Goal: Information Seeking & Learning: Learn about a topic

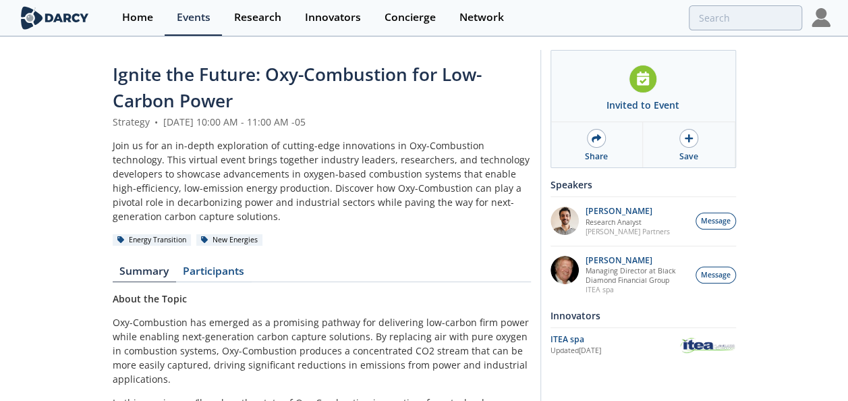
scroll to position [270, 0]
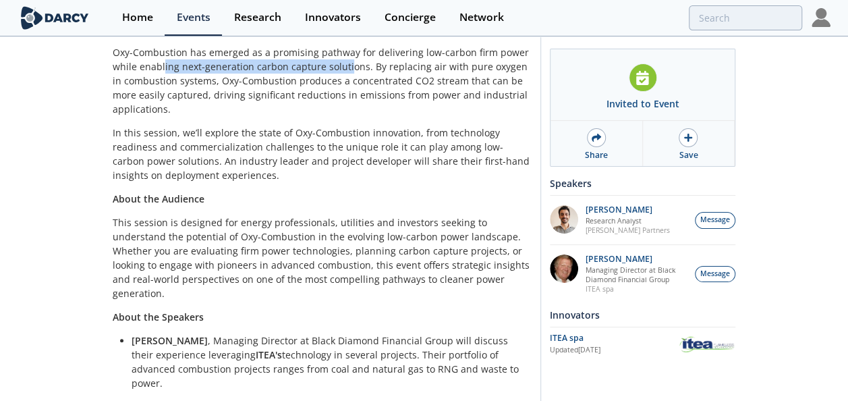
drag, startPoint x: 162, startPoint y: 60, endPoint x: 343, endPoint y: 63, distance: 181.5
click at [343, 63] on p "Oxy-Combustion has emerged as a promising pathway for delivering low-carbon fir…" at bounding box center [322, 80] width 418 height 71
drag, startPoint x: 343, startPoint y: 63, endPoint x: 279, endPoint y: 68, distance: 64.3
click at [279, 68] on p "Oxy-Combustion has emerged as a promising pathway for delivering low-carbon fir…" at bounding box center [322, 80] width 418 height 71
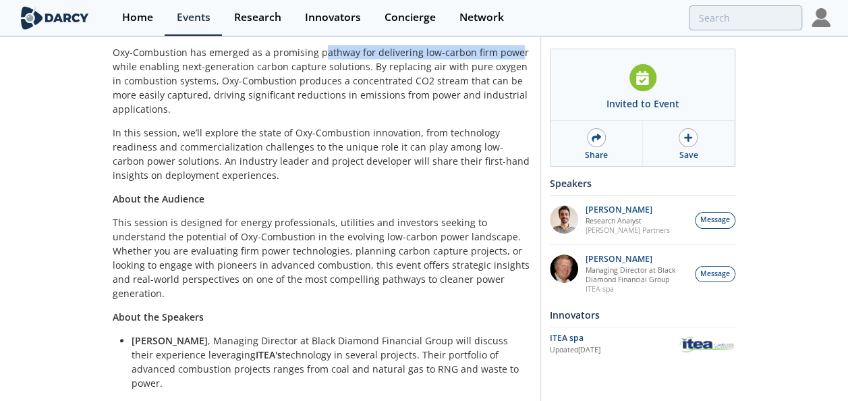
drag, startPoint x: 323, startPoint y: 53, endPoint x: 511, endPoint y: 53, distance: 188.3
click at [511, 53] on p "Oxy-Combustion has emerged as a promising pathway for delivering low-carbon fir…" at bounding box center [322, 80] width 418 height 71
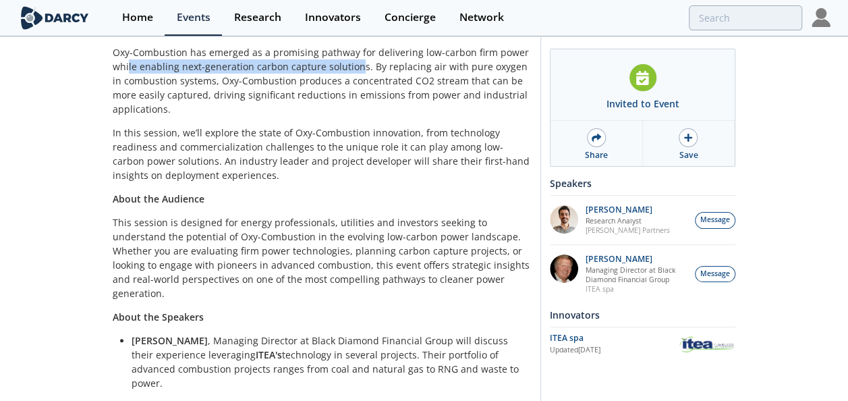
drag, startPoint x: 127, startPoint y: 66, endPoint x: 358, endPoint y: 63, distance: 230.8
click at [358, 63] on p "Oxy-Combustion has emerged as a promising pathway for delivering low-carbon fir…" at bounding box center [322, 80] width 418 height 71
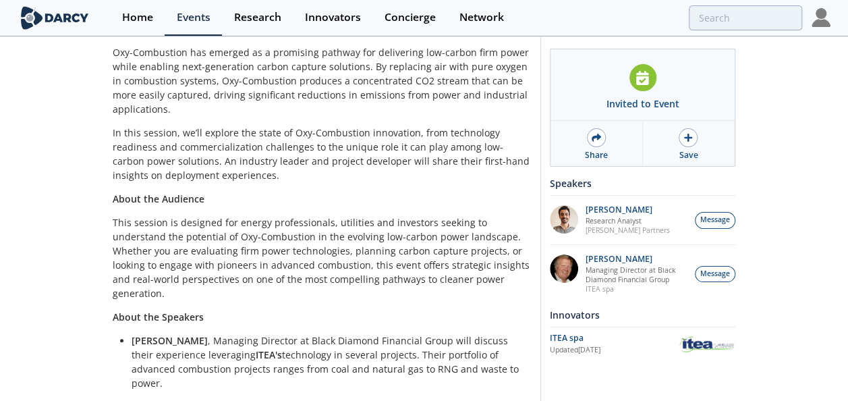
drag, startPoint x: 358, startPoint y: 63, endPoint x: 397, endPoint y: 112, distance: 62.4
click at [397, 112] on p "Oxy-Combustion has emerged as a promising pathway for delivering low-carbon fir…" at bounding box center [322, 80] width 418 height 71
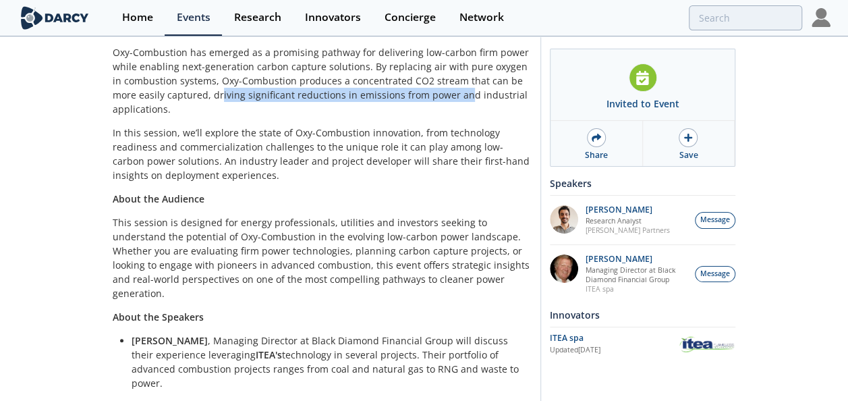
drag, startPoint x: 194, startPoint y: 94, endPoint x: 433, endPoint y: 92, distance: 238.9
click at [433, 92] on p "Oxy-Combustion has emerged as a promising pathway for delivering low-carbon fir…" at bounding box center [322, 80] width 418 height 71
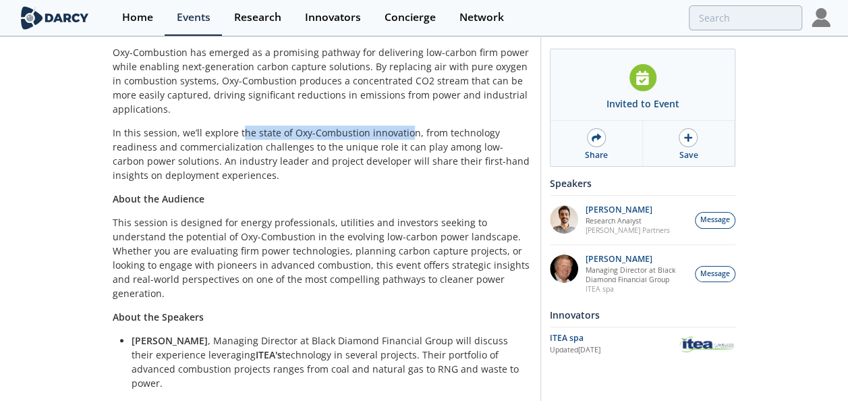
drag, startPoint x: 242, startPoint y: 132, endPoint x: 408, endPoint y: 127, distance: 166.1
click at [408, 127] on p "In this session, we’ll explore the state of Oxy-Combustion innovation, from tec…" at bounding box center [322, 154] width 418 height 57
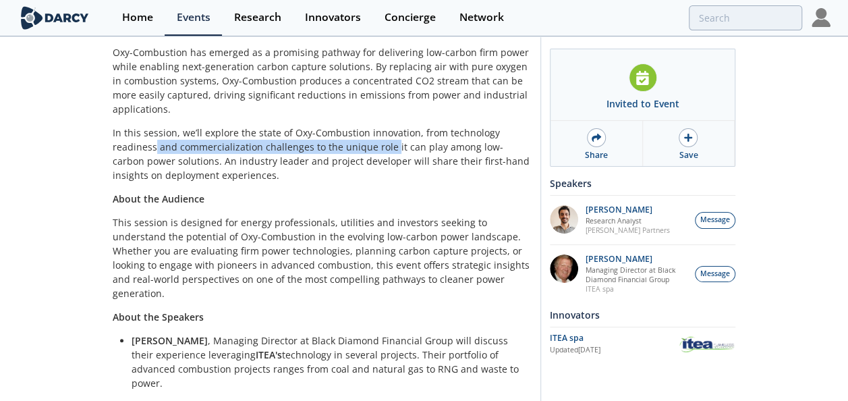
drag, startPoint x: 154, startPoint y: 144, endPoint x: 389, endPoint y: 144, distance: 234.8
click at [389, 144] on p "In this session, we’ll explore the state of Oxy-Combustion innovation, from tec…" at bounding box center [322, 154] width 418 height 57
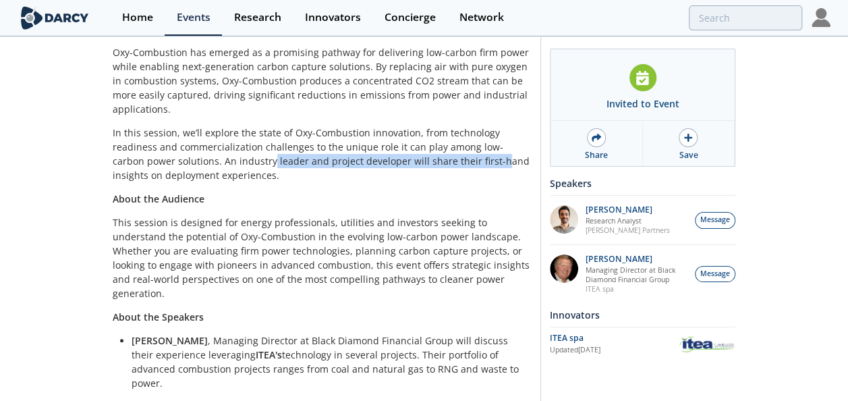
drag, startPoint x: 237, startPoint y: 161, endPoint x: 466, endPoint y: 158, distance: 228.8
click at [466, 158] on p "In this session, we’ll explore the state of Oxy-Combustion innovation, from tec…" at bounding box center [322, 154] width 418 height 57
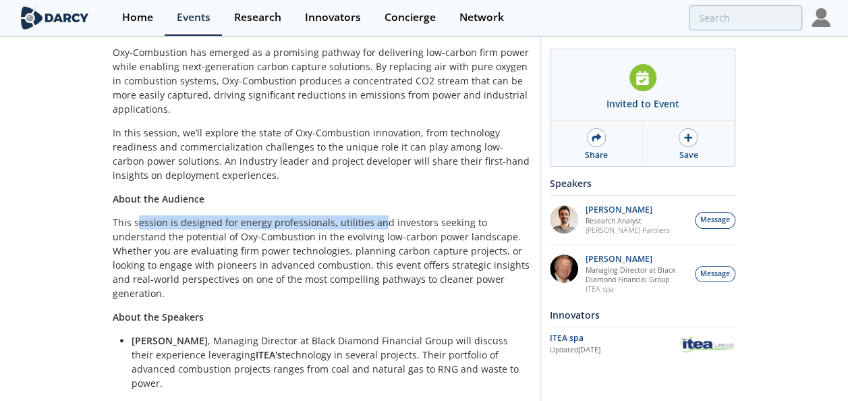
drag, startPoint x: 144, startPoint y: 223, endPoint x: 379, endPoint y: 217, distance: 234.9
click at [379, 217] on p "This session is designed for energy professionals, utilities and investors seek…" at bounding box center [322, 257] width 418 height 85
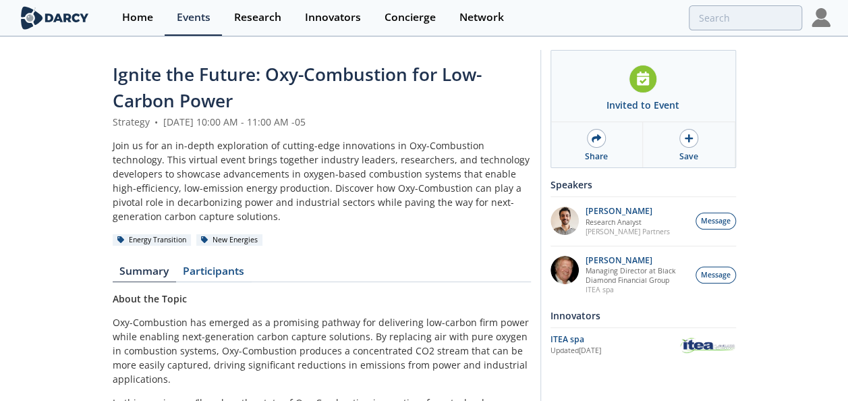
scroll to position [294, 0]
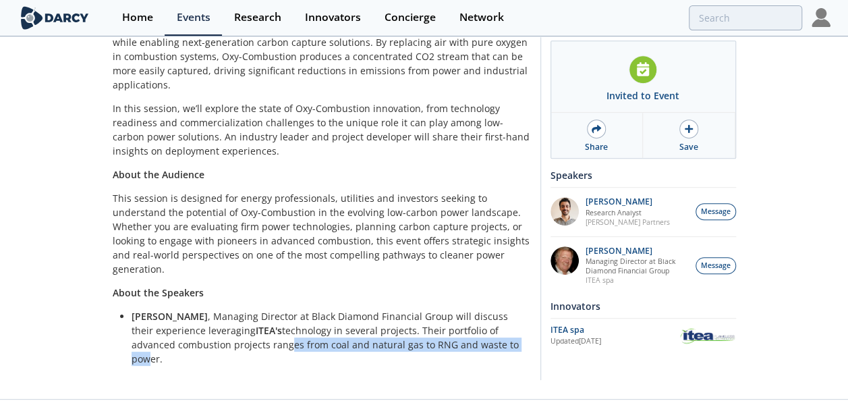
drag, startPoint x: 237, startPoint y: 332, endPoint x: 478, endPoint y: 335, distance: 240.9
click at [478, 335] on li "Patrick Imeson , Managing Director at Black Diamond Financial Group will discus…" at bounding box center [327, 337] width 390 height 57
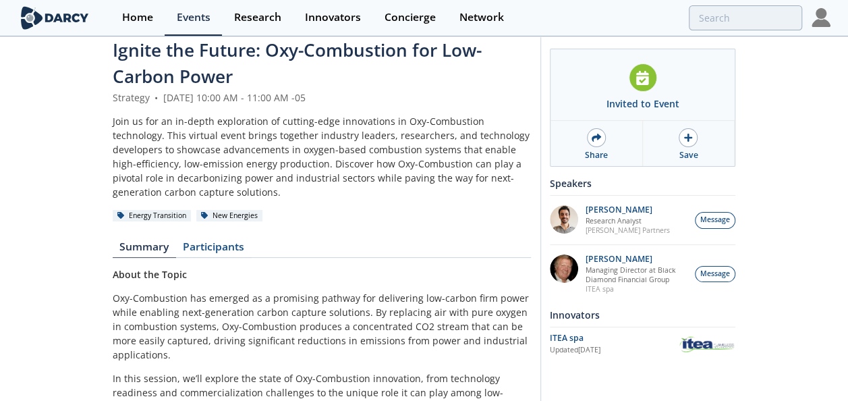
scroll to position [0, 0]
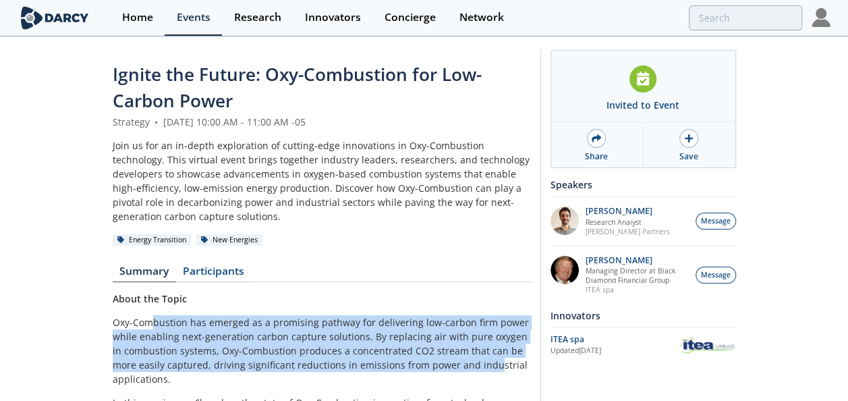
drag, startPoint x: 151, startPoint y: 317, endPoint x: 461, endPoint y: 364, distance: 313.3
click at [461, 364] on p "Oxy-Combustion has emerged as a promising pathway for delivering low-carbon fir…" at bounding box center [322, 350] width 418 height 71
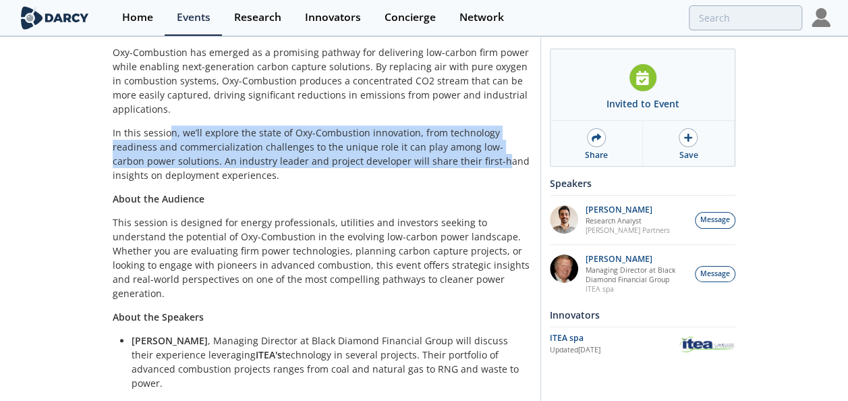
drag, startPoint x: 170, startPoint y: 131, endPoint x: 462, endPoint y: 157, distance: 292.7
click at [462, 157] on p "In this session, we’ll explore the state of Oxy-Combustion innovation, from tec…" at bounding box center [322, 154] width 418 height 57
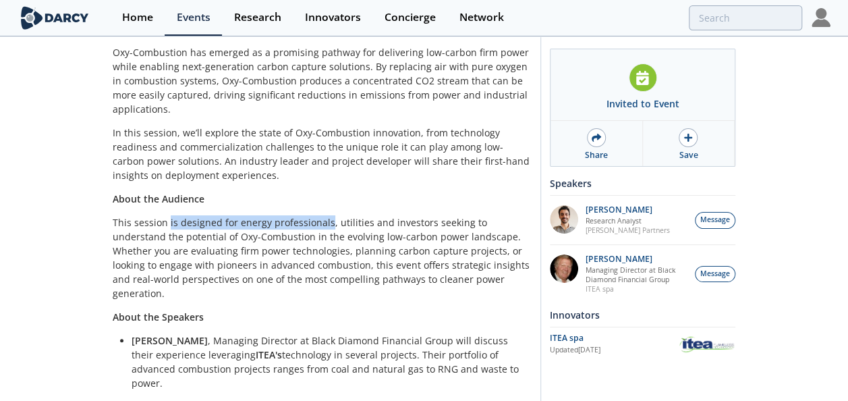
drag, startPoint x: 167, startPoint y: 220, endPoint x: 325, endPoint y: 223, distance: 157.9
click at [325, 223] on p "This session is designed for energy professionals, utilities and investors seek…" at bounding box center [322, 257] width 418 height 85
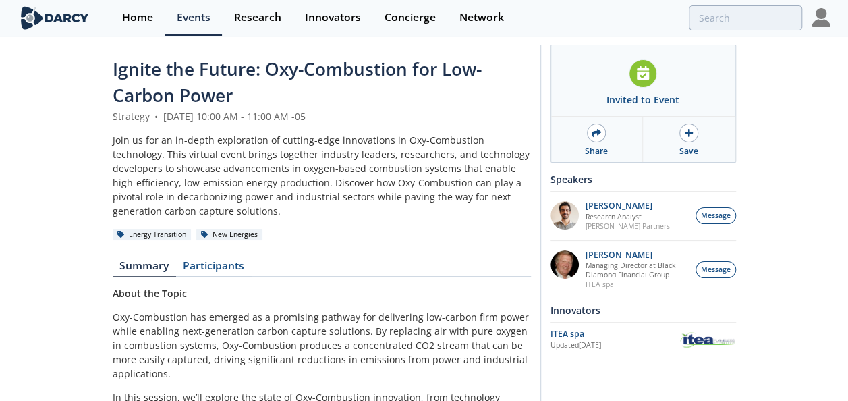
scroll to position [0, 0]
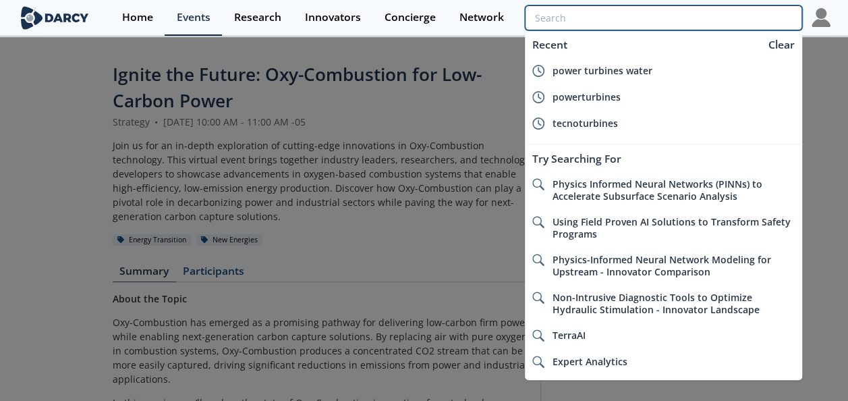
click at [741, 13] on input "search" at bounding box center [663, 17] width 277 height 25
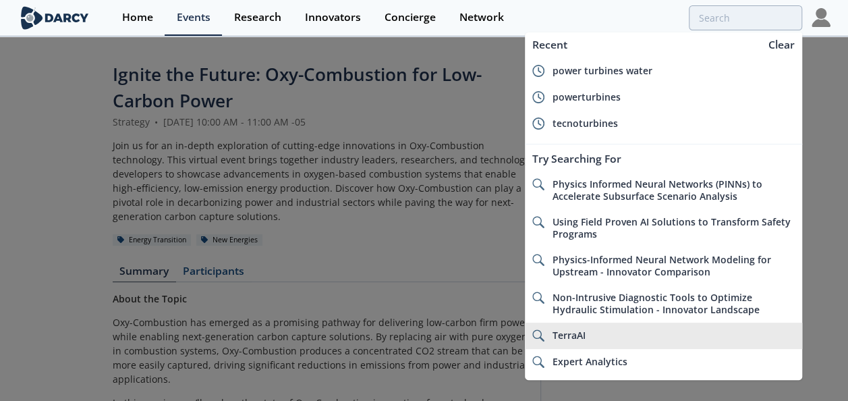
click at [593, 332] on div "TerraAI" at bounding box center [674, 335] width 242 height 12
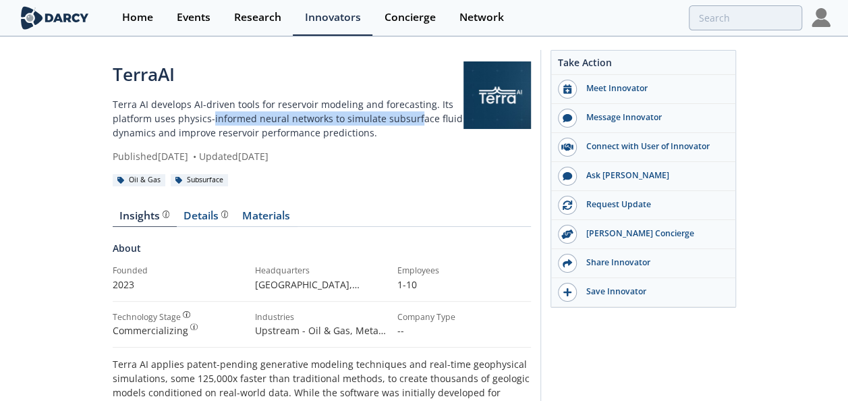
drag, startPoint x: 209, startPoint y: 119, endPoint x: 412, endPoint y: 123, distance: 202.5
click at [412, 123] on p "Terra AI develops AI-driven tools for reservoir modeling and forecasting. Its p…" at bounding box center [288, 118] width 351 height 43
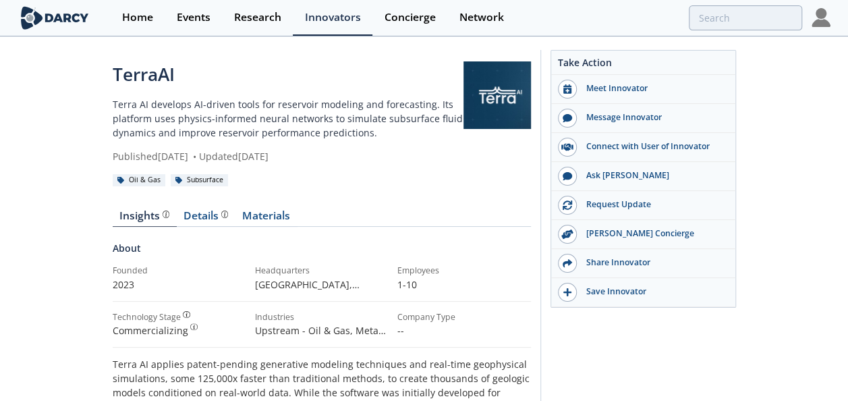
click at [255, 127] on p "Terra AI develops AI-driven tools for reservoir modeling and forecasting. Its p…" at bounding box center [288, 118] width 351 height 43
drag, startPoint x: 224, startPoint y: 128, endPoint x: 343, endPoint y: 128, distance: 119.4
click at [343, 128] on p "Terra AI develops AI-driven tools for reservoir modeling and forecasting. Its p…" at bounding box center [288, 118] width 351 height 43
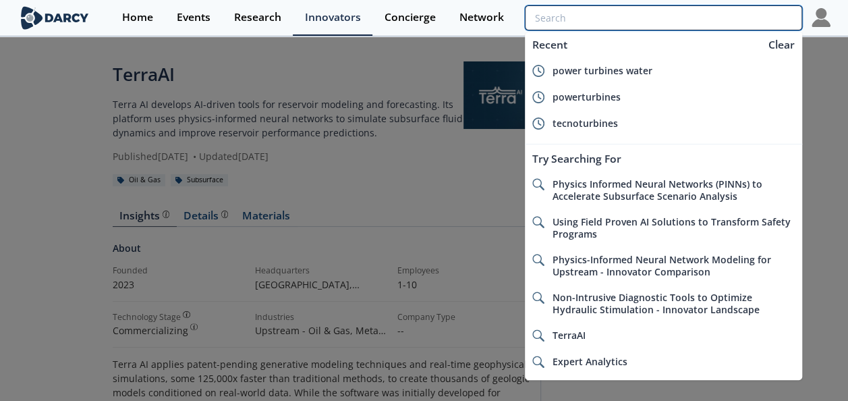
click at [750, 22] on input "search" at bounding box center [663, 17] width 277 height 25
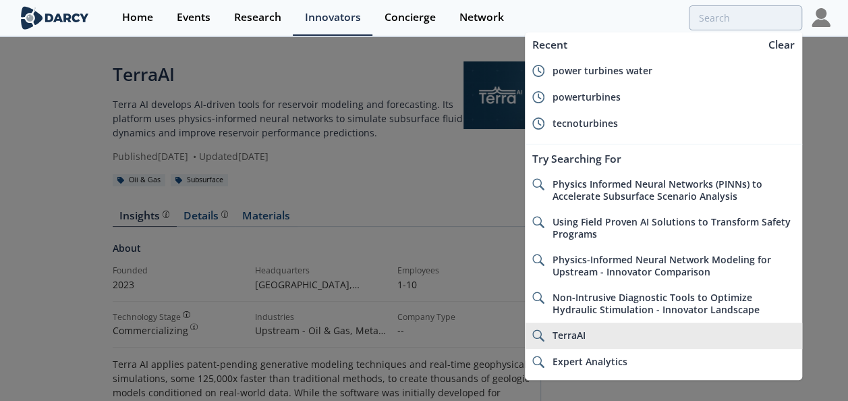
click at [582, 329] on span "TerraAI" at bounding box center [569, 335] width 33 height 13
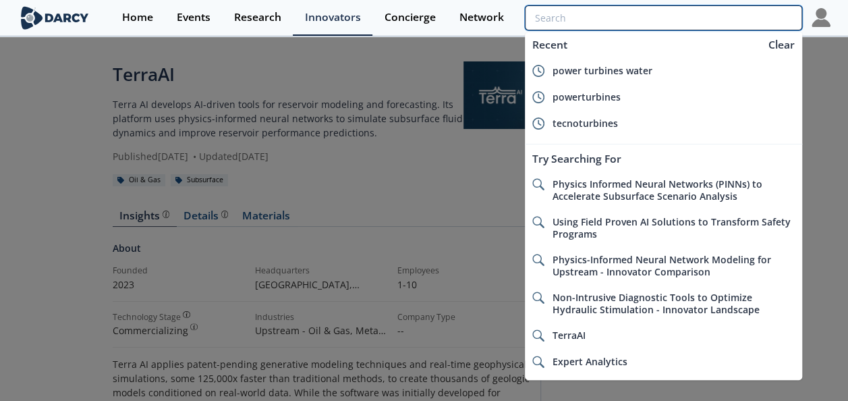
click at [715, 20] on input "search" at bounding box center [663, 17] width 277 height 25
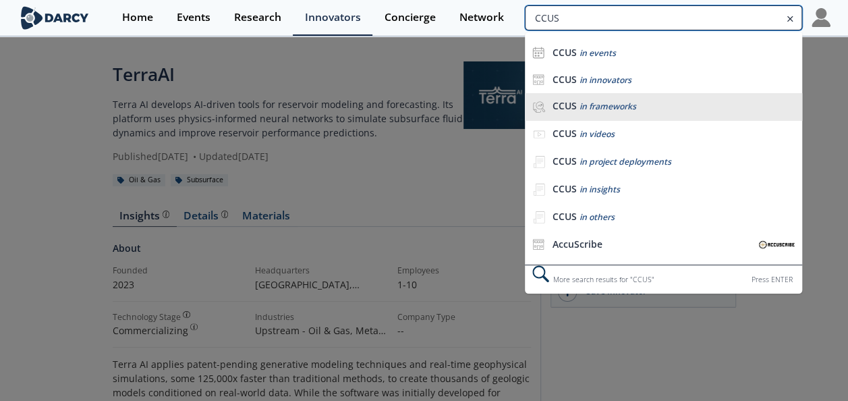
type input "CCUS"
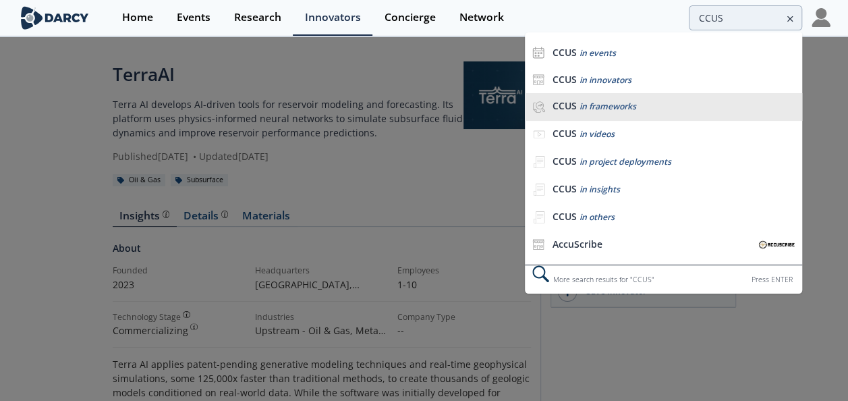
click at [654, 108] on div "CCUS in frameworks" at bounding box center [674, 106] width 242 height 13
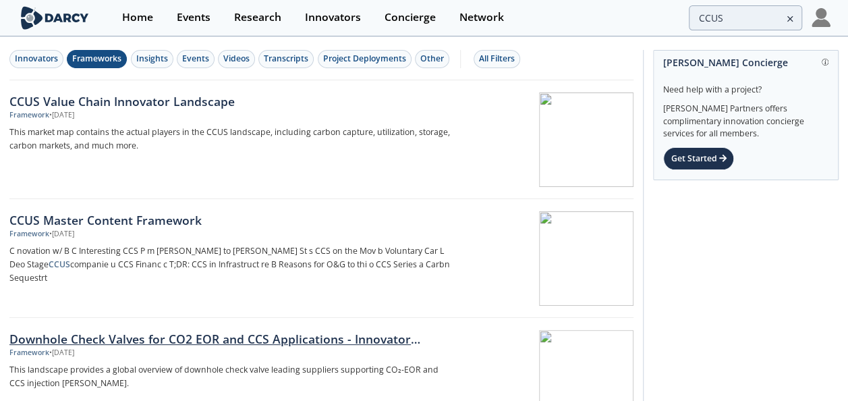
scroll to position [270, 0]
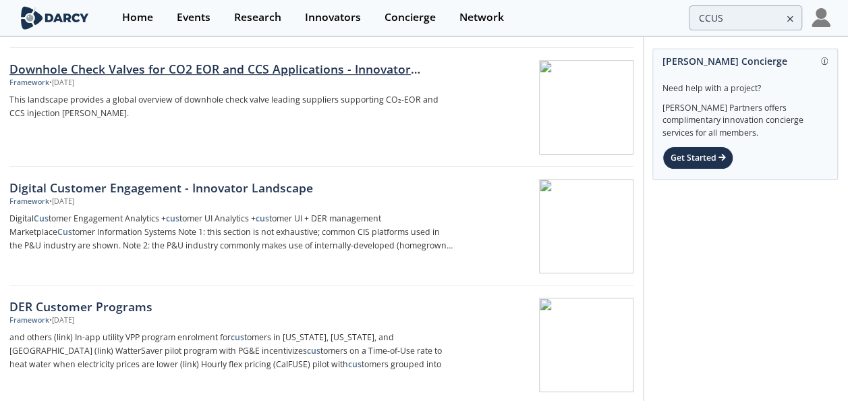
click at [349, 65] on div "Downhole Check Valves for CO2 EOR and CCS Applications - Innovator Comparison" at bounding box center [231, 69] width 445 height 18
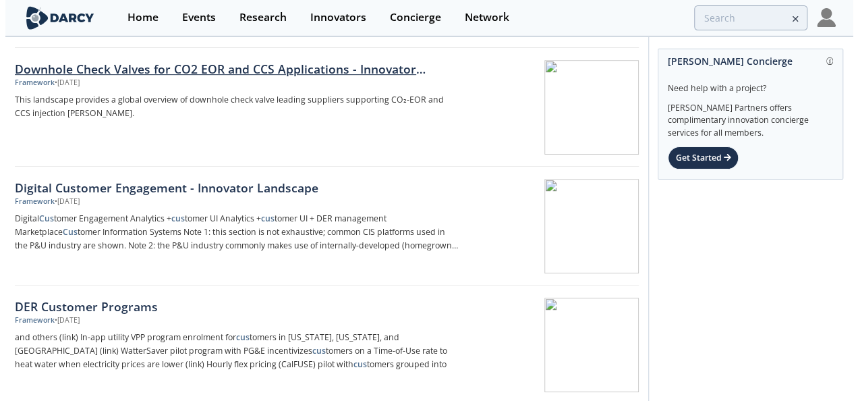
scroll to position [0, 0]
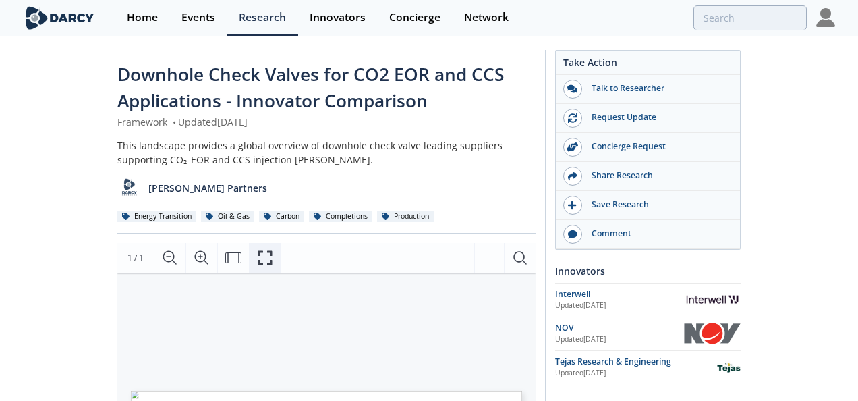
click at [260, 259] on icon "Fullscreen" at bounding box center [265, 258] width 16 height 16
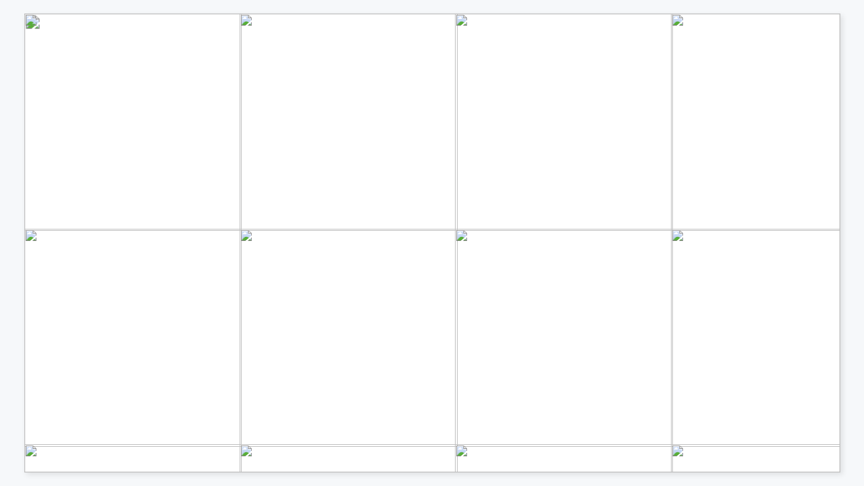
click at [657, 306] on span "offshore (Petrobras)" at bounding box center [637, 306] width 82 height 9
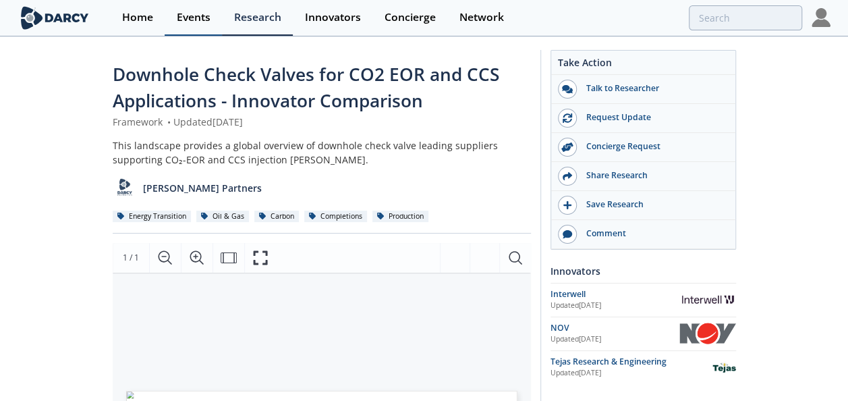
type input "CCUS"
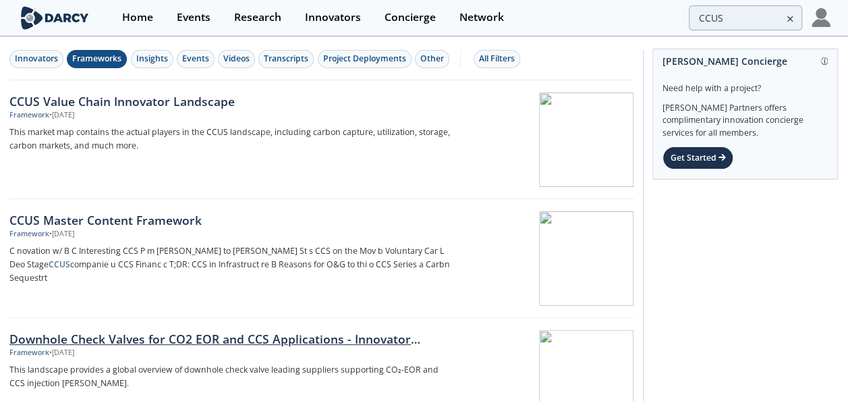
scroll to position [270, 0]
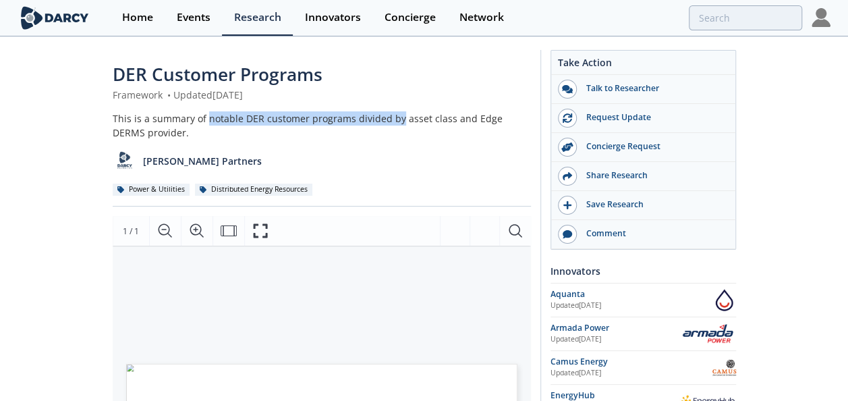
drag, startPoint x: 206, startPoint y: 119, endPoint x: 395, endPoint y: 119, distance: 189.6
click at [395, 119] on div "This is a summary of notable DER customer programs divided by asset class and E…" at bounding box center [322, 125] width 418 height 28
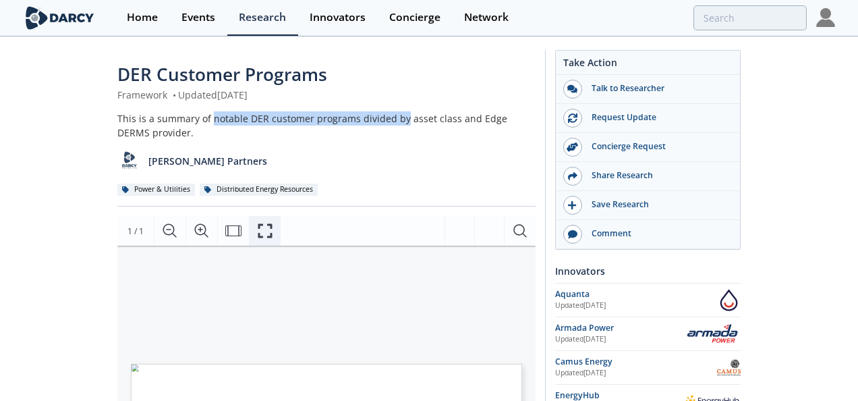
click at [259, 227] on icon "Fullscreen" at bounding box center [265, 231] width 14 height 14
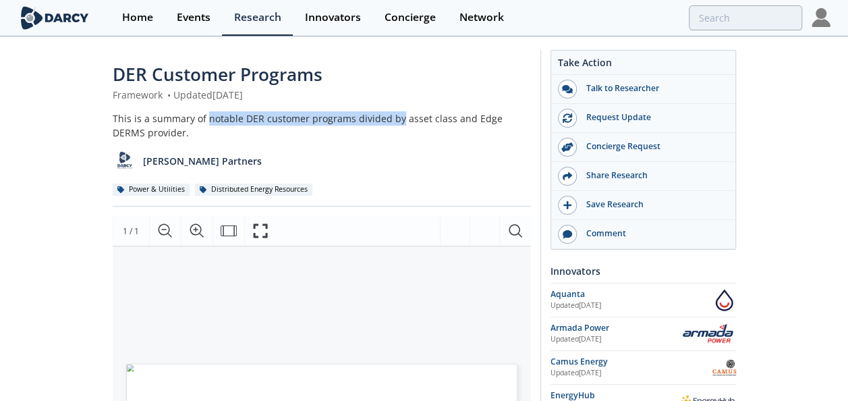
click at [310, 123] on div "This is a summary of notable DER customer programs divided by asset class and E…" at bounding box center [322, 125] width 418 height 28
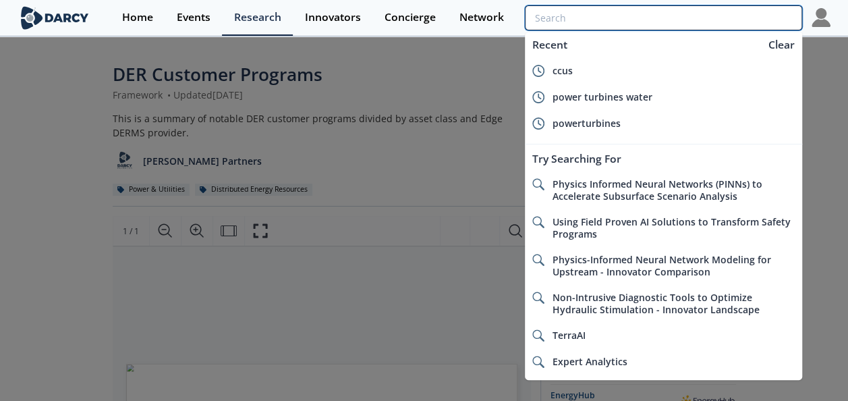
click at [752, 16] on input "search" at bounding box center [663, 17] width 277 height 25
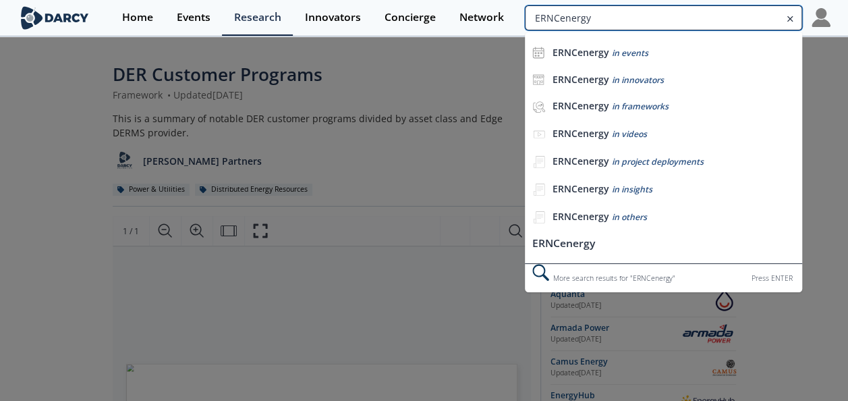
type input "ERNC energy"
drag, startPoint x: 590, startPoint y: 15, endPoint x: 505, endPoint y: 13, distance: 84.4
click at [505, 13] on div "Home Events Research Innovators Concierge Network ERNC energy ERNC energy in ev…" at bounding box center [470, 18] width 720 height 36
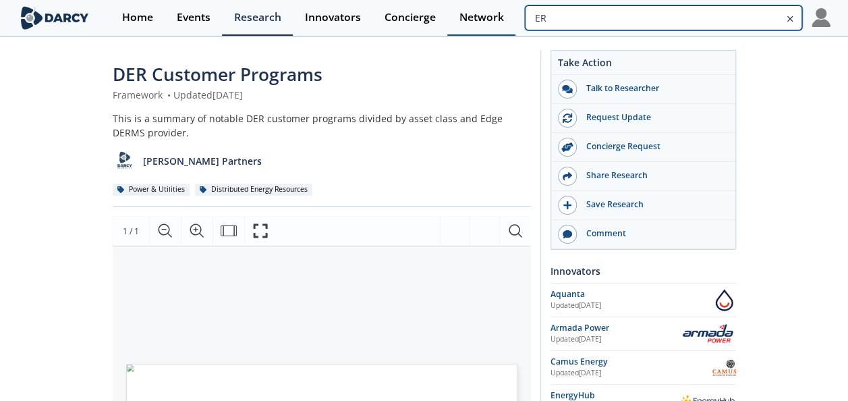
type input "E"
type input "e"
type input "Planning supply electricity energy oil field"
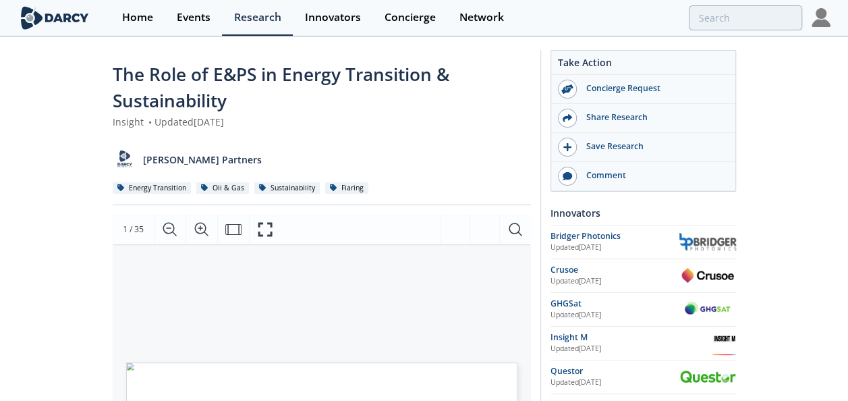
scroll to position [270, 0]
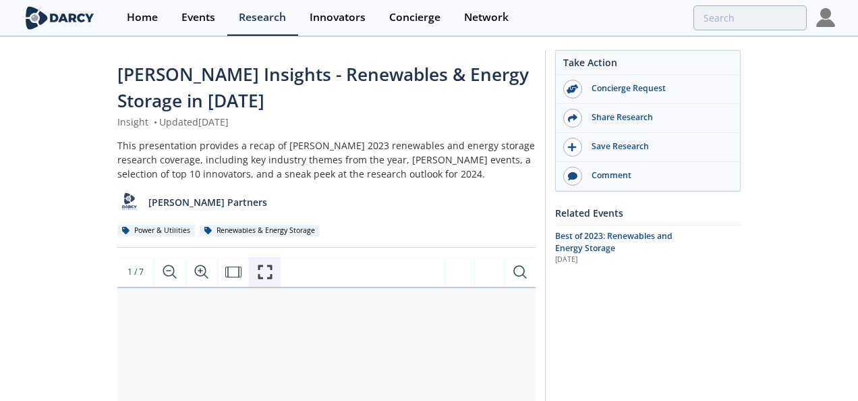
click at [263, 273] on icon "Fullscreen" at bounding box center [265, 272] width 16 height 16
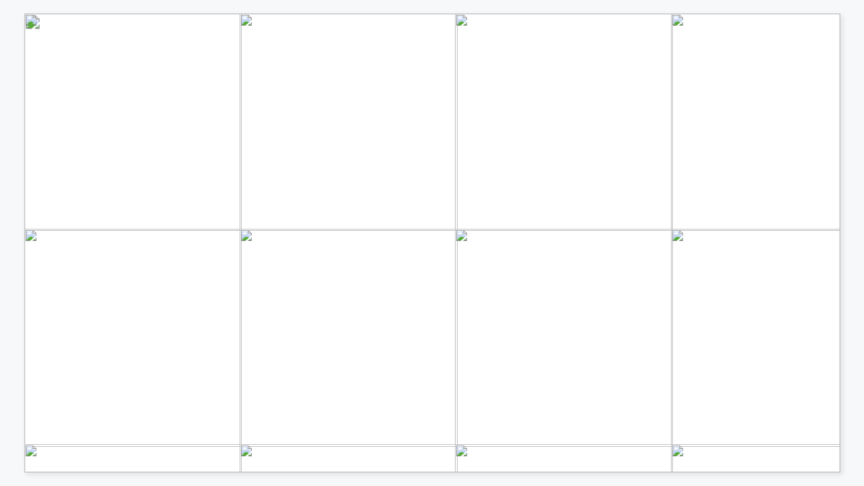
click at [491, 356] on span "Página 1" at bounding box center [589, 340] width 1088 height 612
drag, startPoint x: 248, startPoint y: 108, endPoint x: 323, endPoint y: 145, distance: 83.6
click at [28, 17] on span "• widely scaled LDES have taken off Historically, pumped hydro (today’s only ) …" at bounding box center [28, 17] width 0 height 0
drag, startPoint x: 323, startPoint y: 145, endPoint x: 351, endPoint y: 207, distance: 68.2
click at [28, 17] on span "• widely scaled LDES have taken off Historically, pumped hydro (today’s only ) …" at bounding box center [28, 17] width 0 height 0
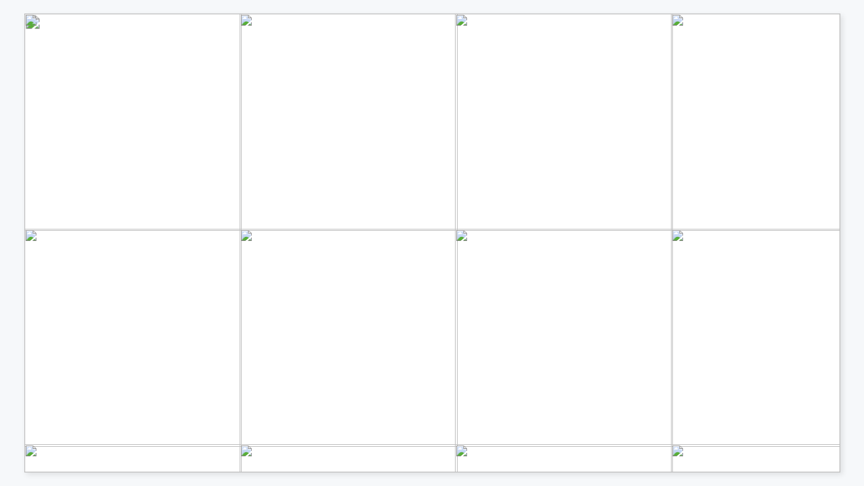
drag, startPoint x: 301, startPoint y: 242, endPoint x: 316, endPoint y: 247, distance: 15.8
click at [28, 19] on span "alongside others DOE Renewable electricity represents a major decarb pathway ( …" at bounding box center [28, 19] width 0 height 0
drag, startPoint x: 316, startPoint y: 247, endPoint x: 331, endPoint y: 259, distance: 19.2
click at [331, 259] on span "Industrial sector’s energy consumption is" at bounding box center [254, 257] width 172 height 9
click at [323, 243] on span "), but poses challenges (upfront cost, intermittency, siting) (" at bounding box center [321, 247] width 252 height 9
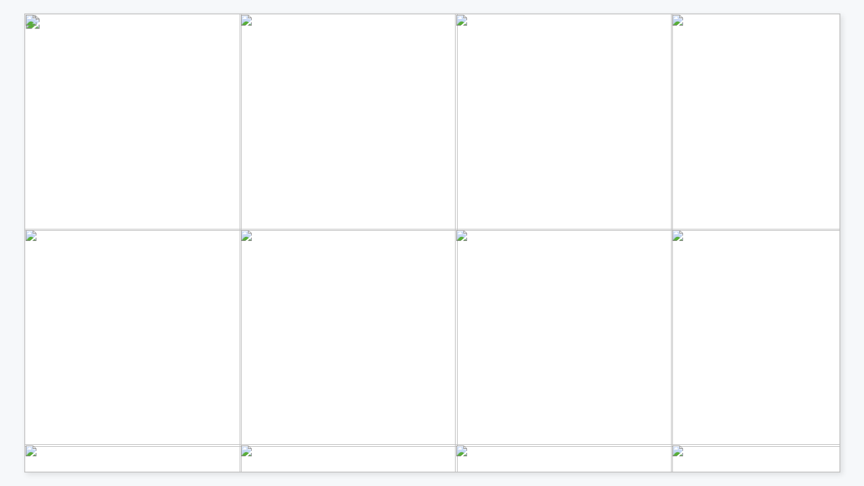
drag, startPoint x: 196, startPoint y: 258, endPoint x: 333, endPoint y: 261, distance: 137.7
click at [333, 261] on span "Industrial sector’s energy consumption is" at bounding box center [254, 257] width 172 height 9
click at [374, 297] on span "Thermal Energy Storage (TES) is a fit for decarbonizing high-" at bounding box center [298, 298] width 262 height 9
click at [440, 239] on span "alongside" at bounding box center [442, 237] width 39 height 9
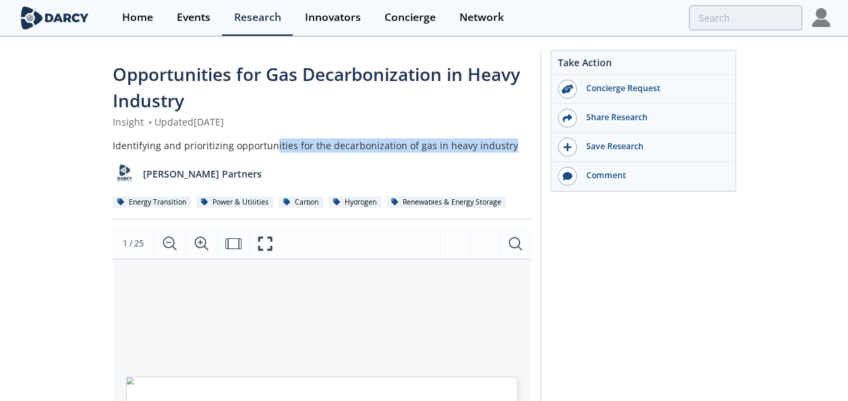
drag, startPoint x: 273, startPoint y: 148, endPoint x: 505, endPoint y: 146, distance: 232.8
click at [505, 146] on div "Identifying and prioritizing opportunities for the decarbonization of gas in he…" at bounding box center [322, 145] width 418 height 14
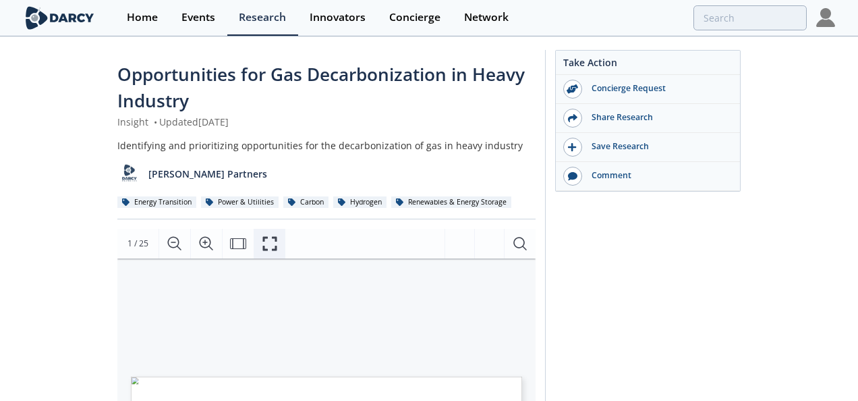
click at [268, 246] on icon "Fullscreen" at bounding box center [270, 243] width 16 height 16
